Goal: Find specific page/section: Find specific page/section

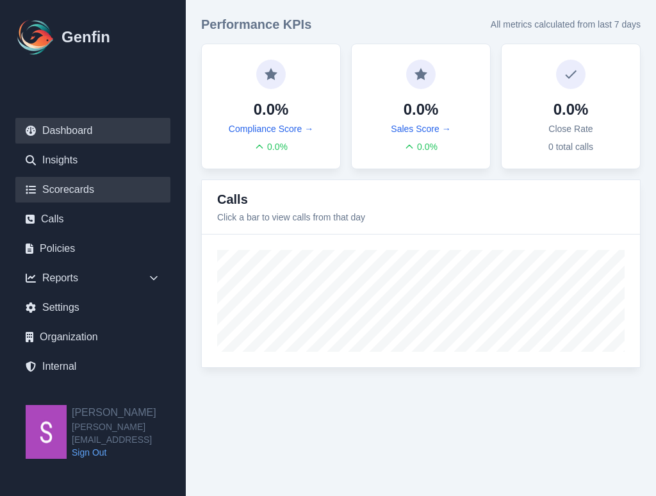
click at [89, 188] on link "Scorecards" at bounding box center [92, 190] width 155 height 26
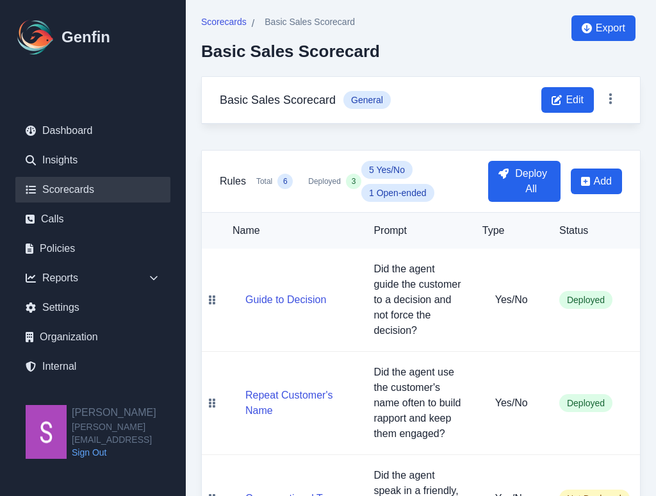
click at [94, 184] on link "Scorecards" at bounding box center [92, 190] width 155 height 26
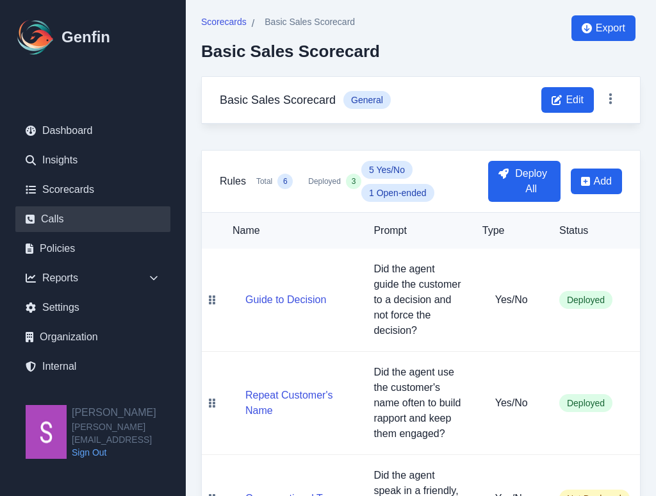
click at [89, 216] on link "Calls" at bounding box center [92, 219] width 155 height 26
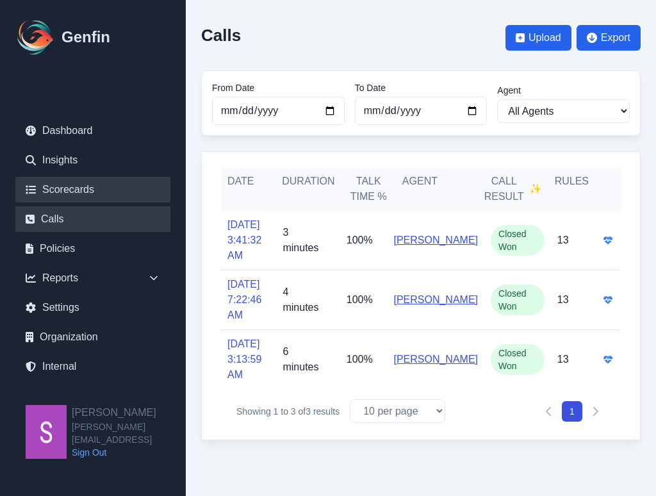
click at [114, 186] on link "Scorecards" at bounding box center [92, 190] width 155 height 26
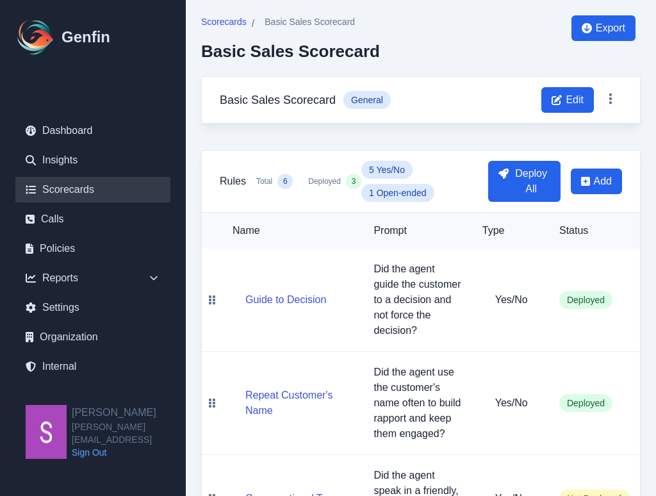
click at [87, 185] on link "Scorecards" at bounding box center [92, 190] width 155 height 26
click at [221, 24] on span "Scorecards" at bounding box center [223, 21] width 45 height 13
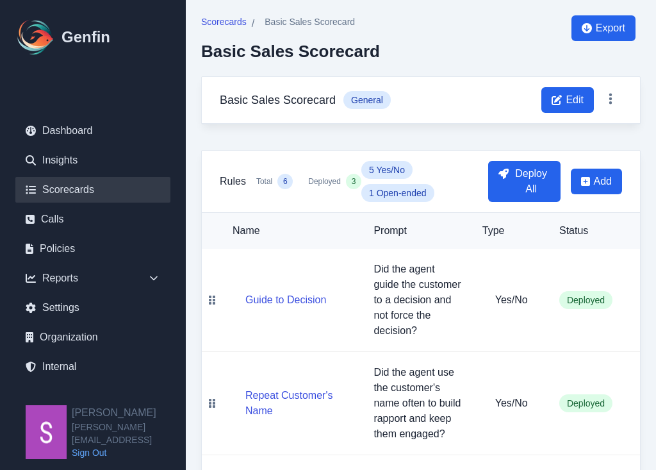
click at [77, 187] on link "Scorecards" at bounding box center [92, 190] width 155 height 26
click at [85, 189] on link "Scorecards" at bounding box center [92, 190] width 155 height 26
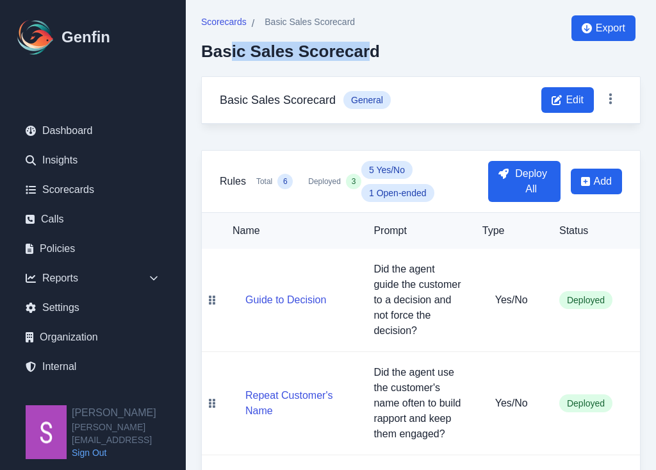
drag, startPoint x: 229, startPoint y: 52, endPoint x: 358, endPoint y: 53, distance: 128.8
click at [358, 53] on h2 "Basic Sales Scorecard" at bounding box center [290, 51] width 179 height 19
click at [218, 22] on span "Scorecards" at bounding box center [223, 21] width 45 height 13
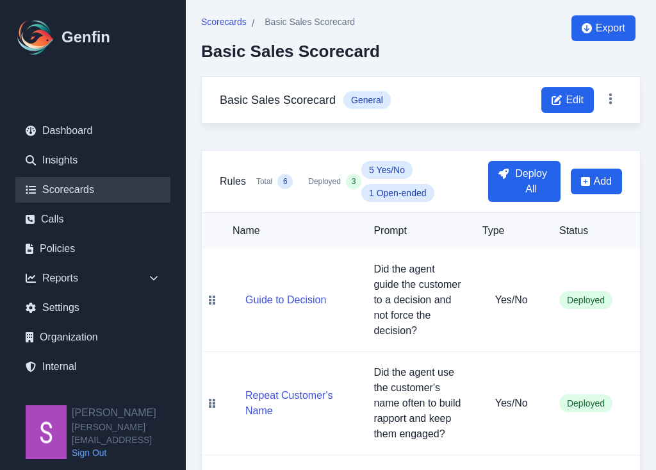
click at [50, 181] on link "Scorecards" at bounding box center [92, 190] width 155 height 26
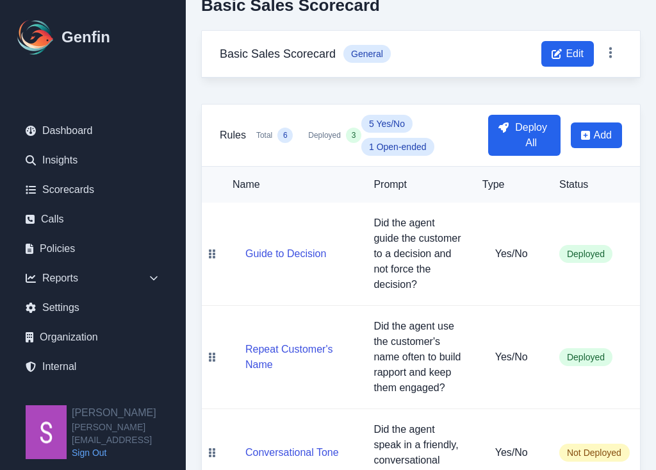
scroll to position [47, 0]
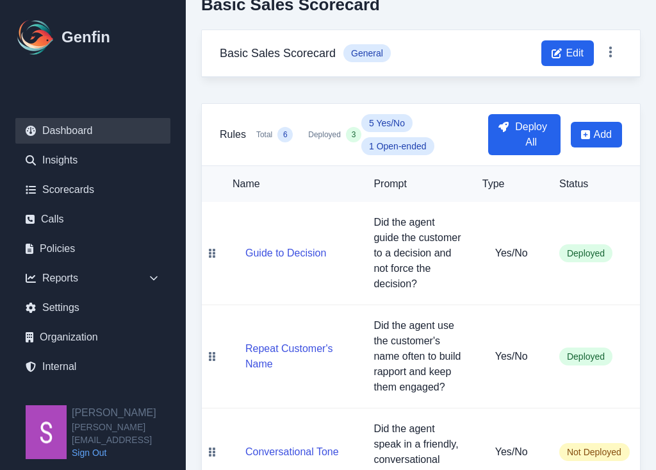
click at [58, 134] on link "Dashboard" at bounding box center [92, 131] width 155 height 26
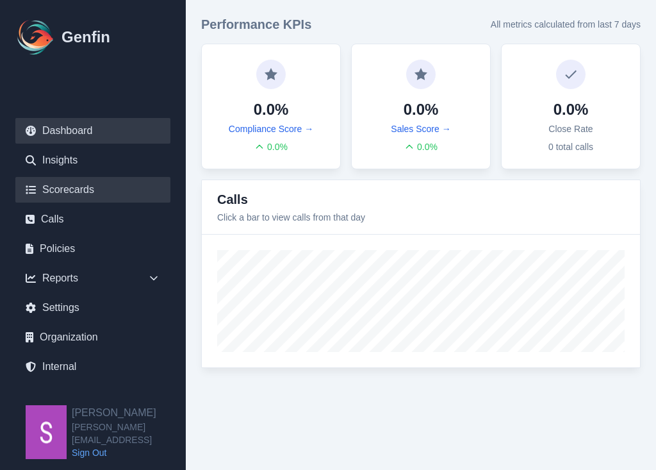
click at [71, 184] on link "Scorecards" at bounding box center [92, 190] width 155 height 26
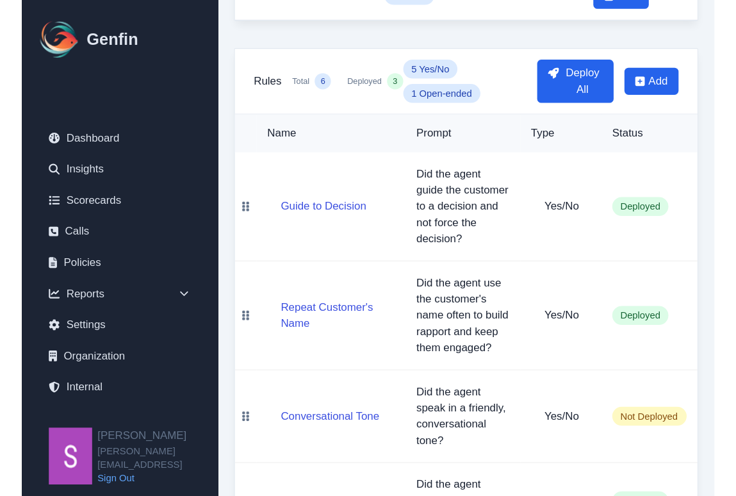
scroll to position [127, 0]
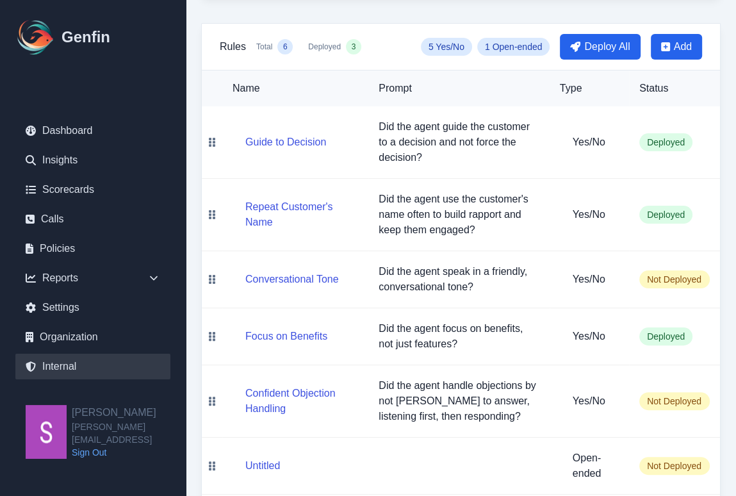
click at [54, 359] on link "Internal" at bounding box center [92, 367] width 155 height 26
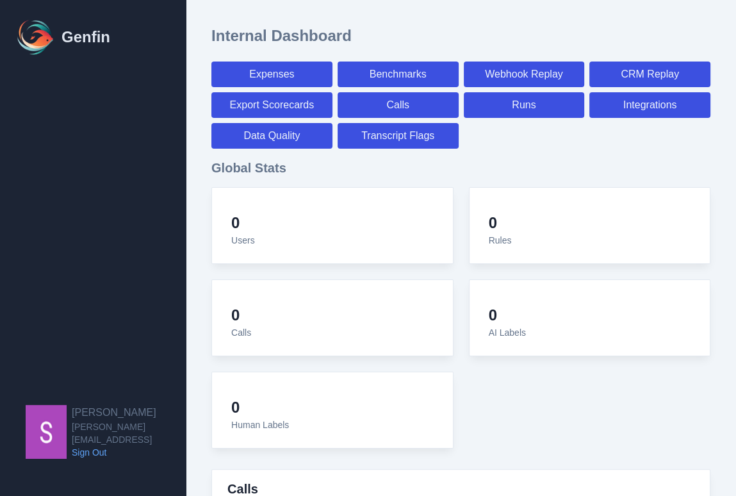
select select "paid"
select select "7"
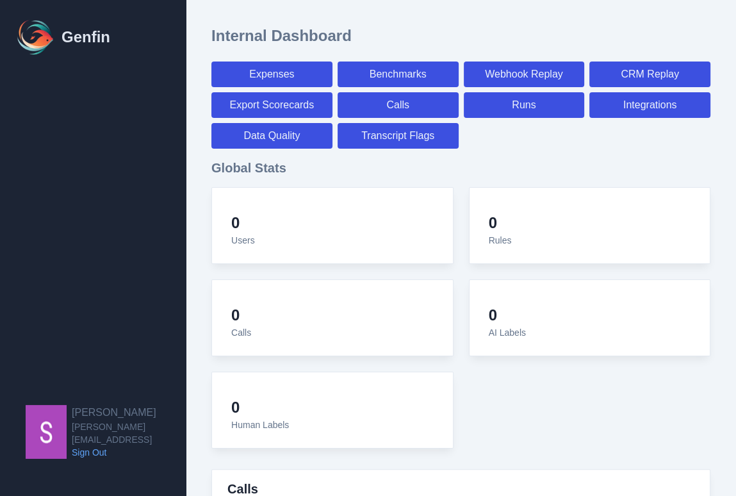
select select "paid"
select select "7"
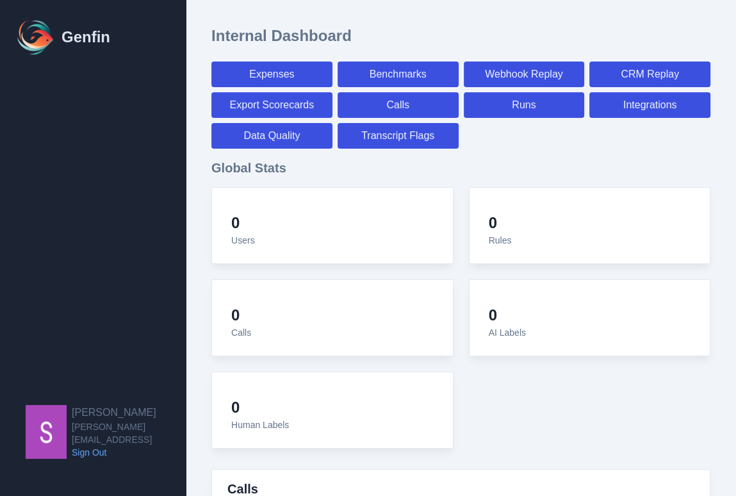
select select "7"
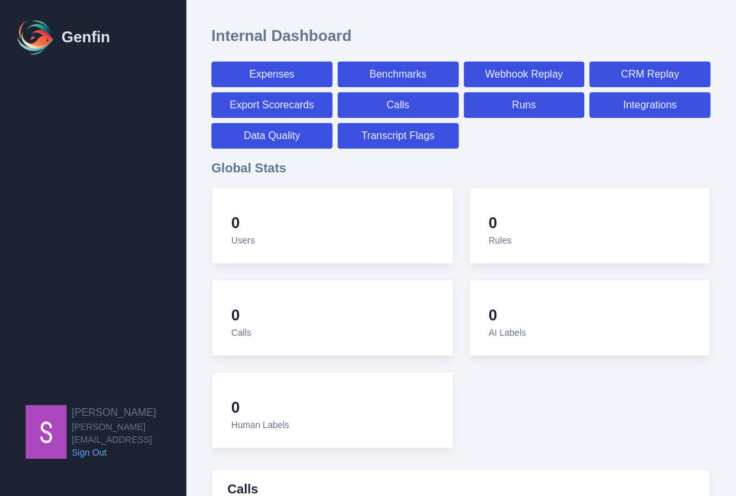
select select "7"
select select "paid"
select select "7"
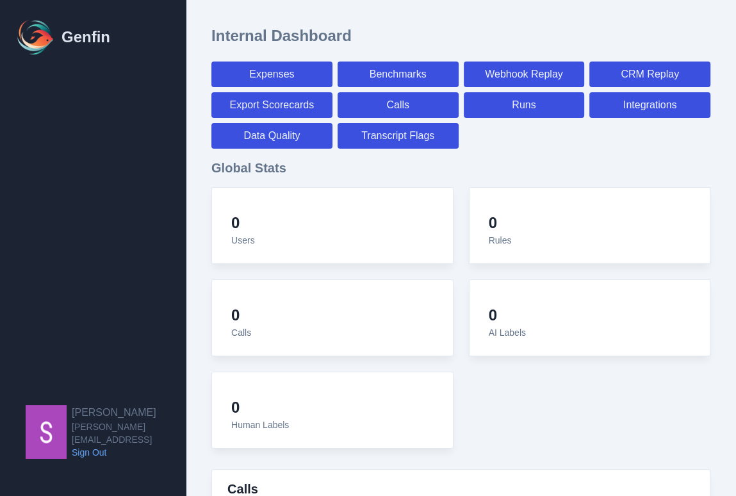
select select "7"
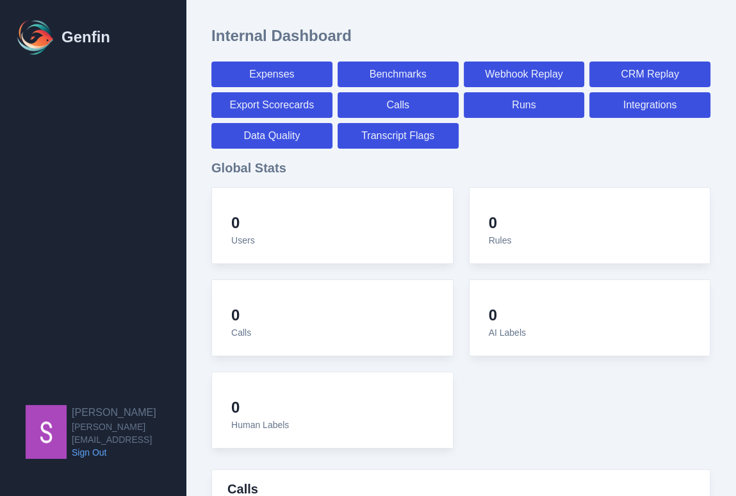
select select "7"
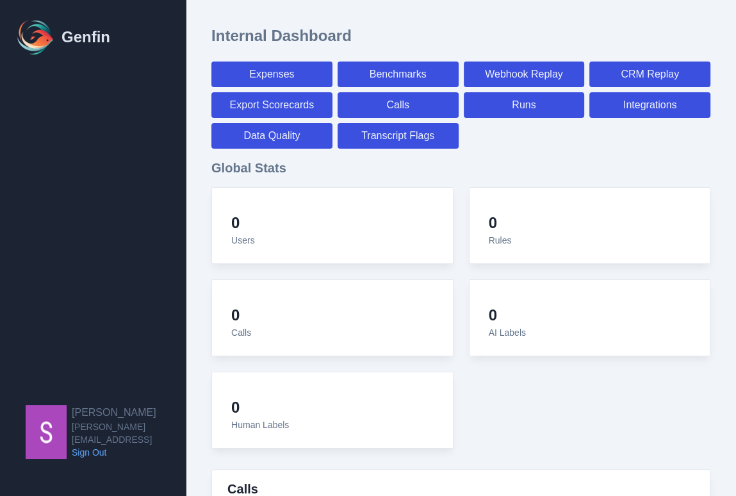
select select "7"
select select "paid"
select select "7"
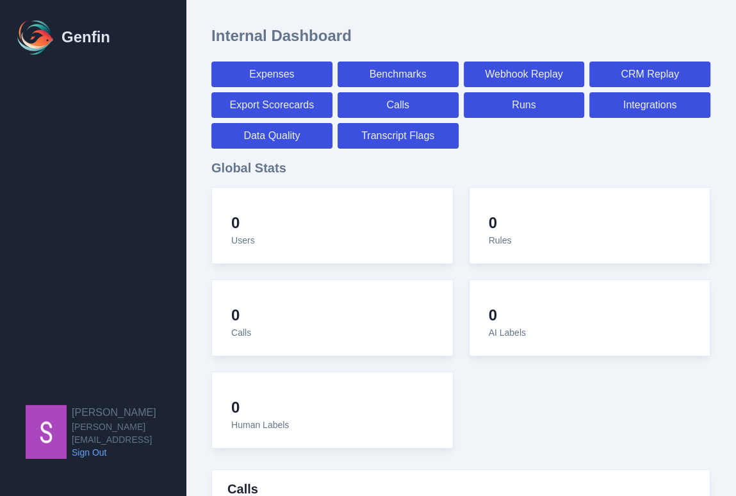
select select "paid"
select select "7"
select select "paid"
select select "7"
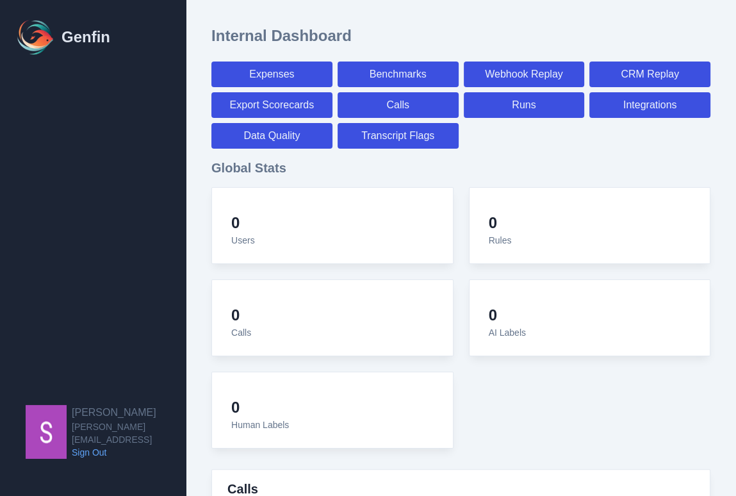
select select "7"
select select "paid"
select select "7"
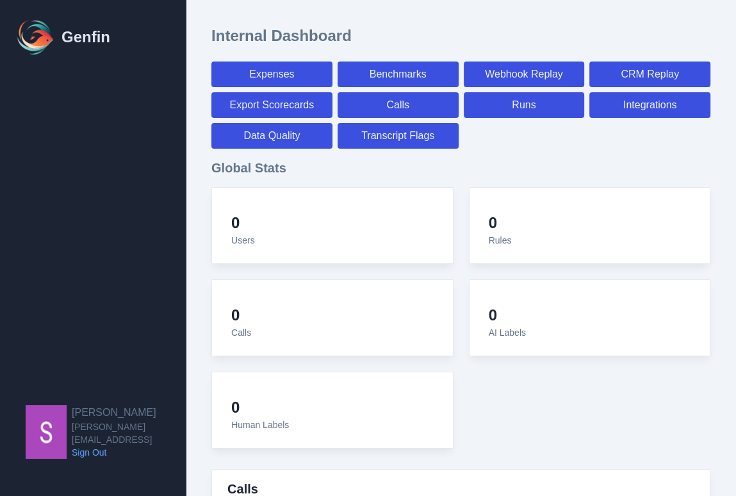
select select "paid"
select select "7"
select select "paid"
select select "7"
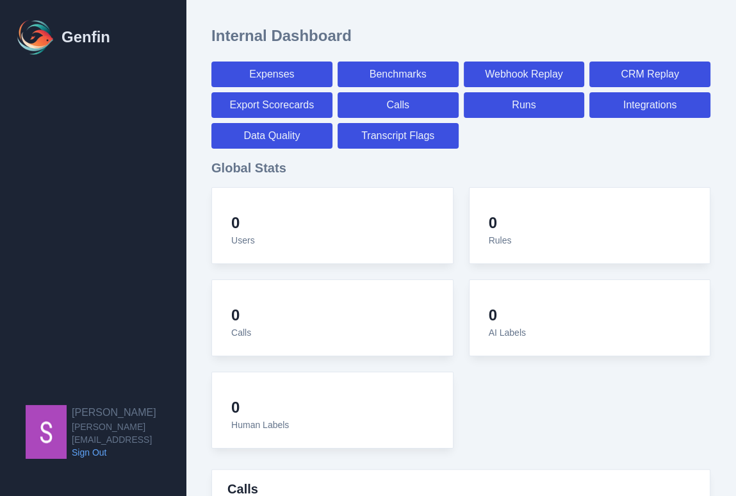
select select "7"
select select "paid"
select select "7"
select select "paid"
select select "7"
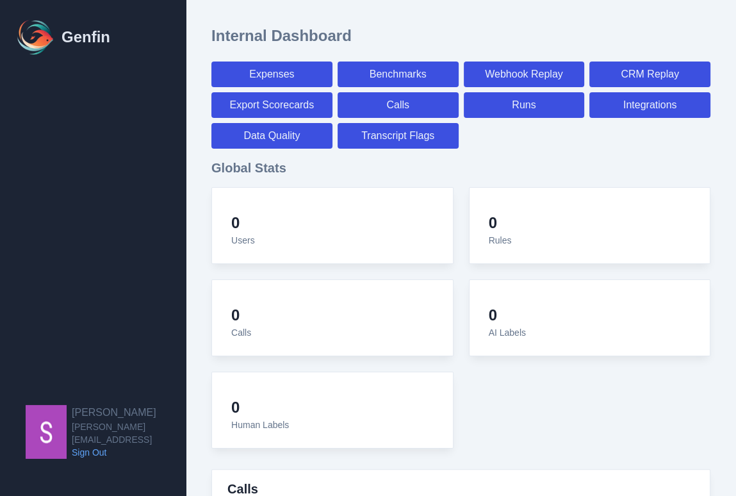
select select "7"
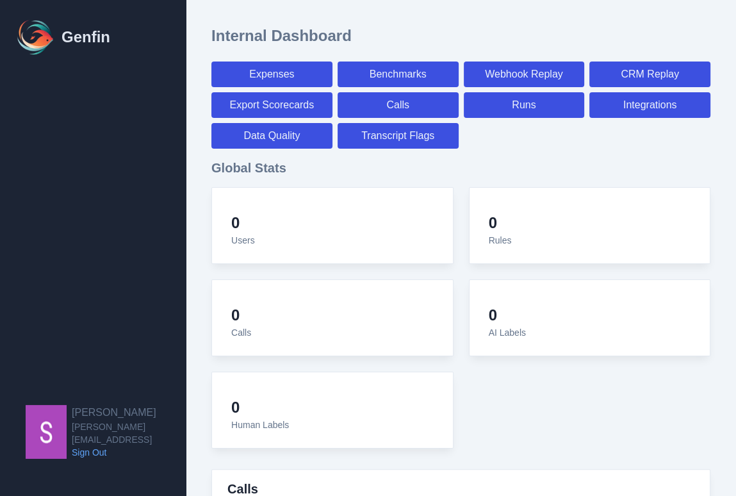
select select "paid"
select select "7"
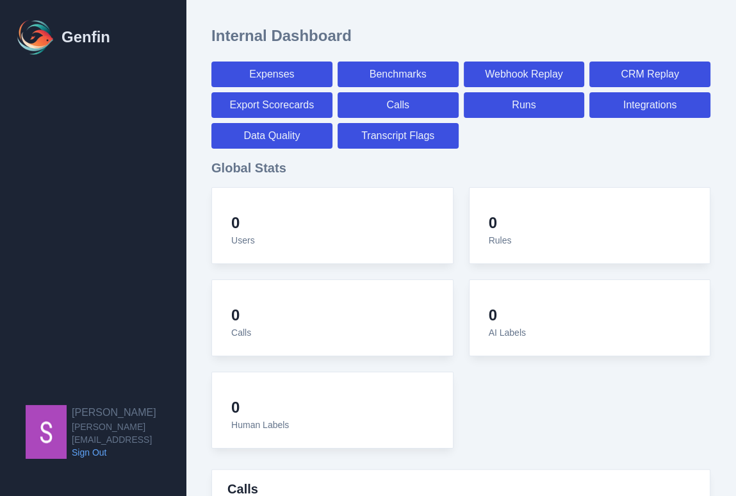
select select "paid"
select select "7"
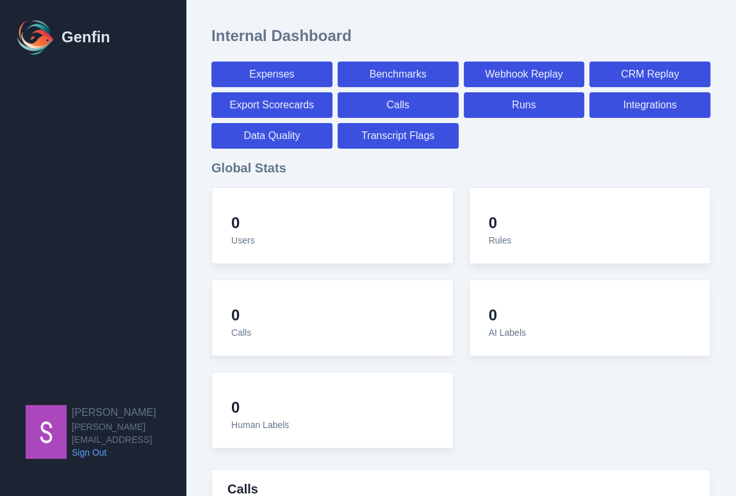
select select "7"
select select "paid"
select select "7"
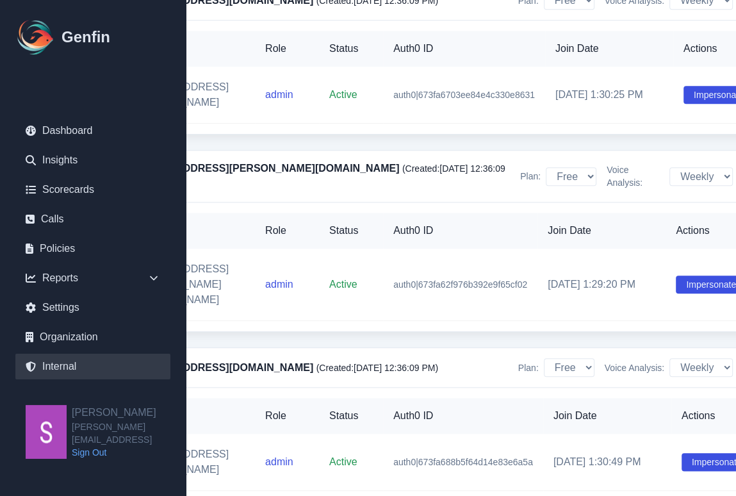
scroll to position [4594, 136]
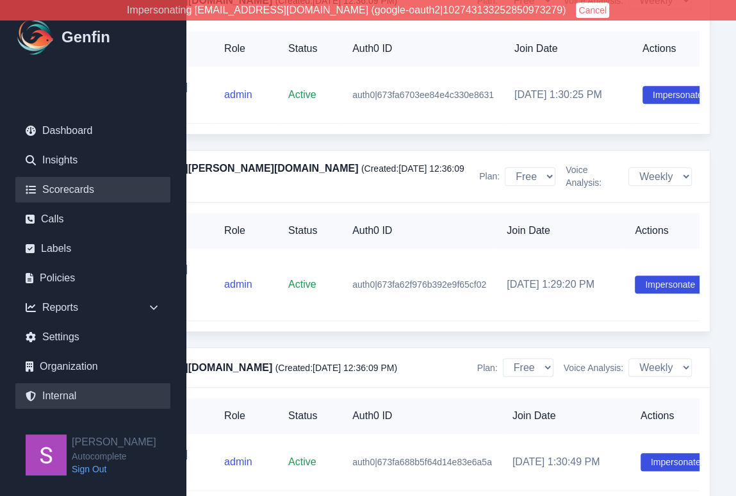
click at [62, 190] on link "Scorecards" at bounding box center [92, 190] width 155 height 26
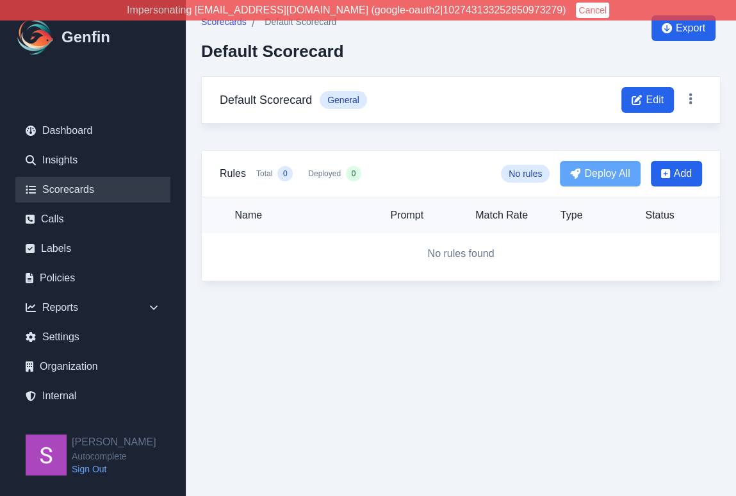
click at [88, 186] on link "Scorecards" at bounding box center [92, 190] width 155 height 26
click at [103, 189] on link "Scorecards" at bounding box center [92, 190] width 155 height 26
click at [103, 190] on link "Scorecards" at bounding box center [92, 190] width 155 height 26
click at [217, 24] on span "Scorecards" at bounding box center [223, 21] width 45 height 13
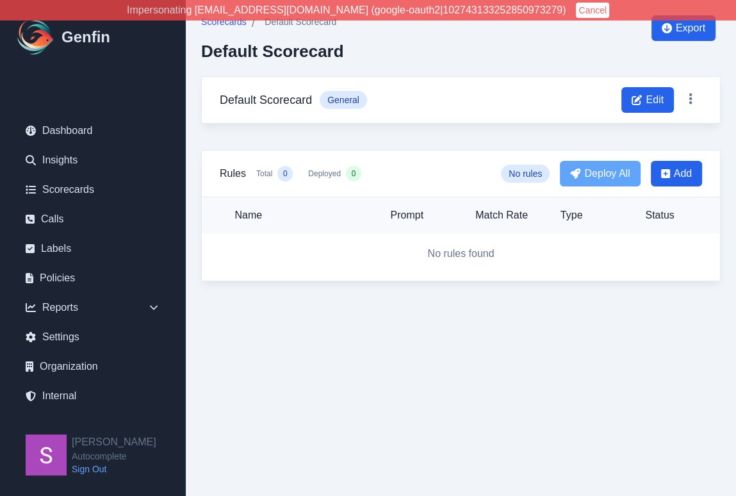
click at [576, 10] on button "Cancel" at bounding box center [592, 10] width 33 height 15
